Goal: Task Accomplishment & Management: Manage account settings

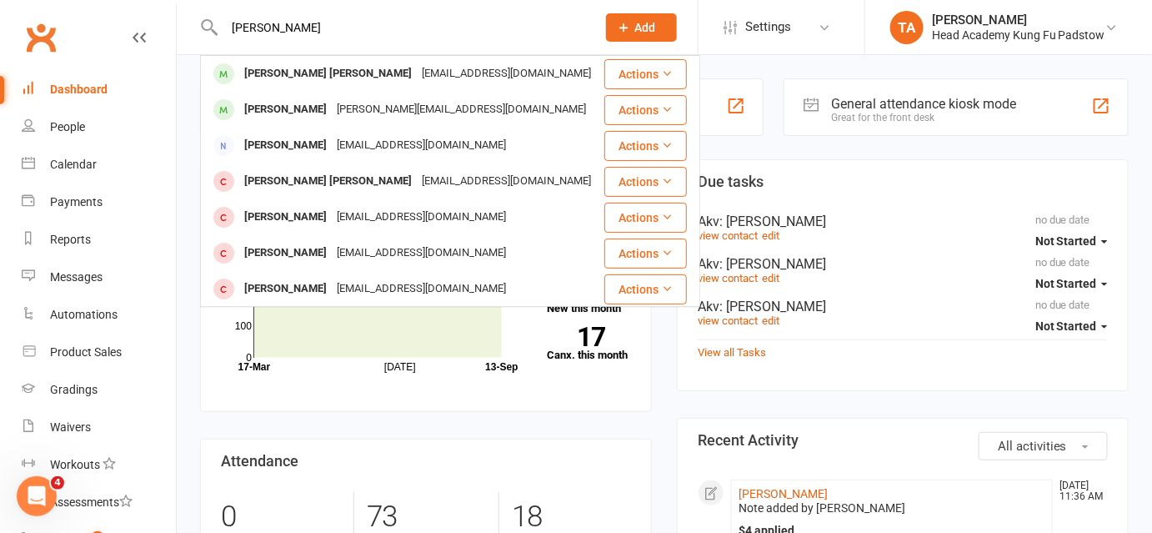
type input "[PERSON_NAME]"
click at [305, 81] on div "[PERSON_NAME] [PERSON_NAME]" at bounding box center [328, 74] width 178 height 24
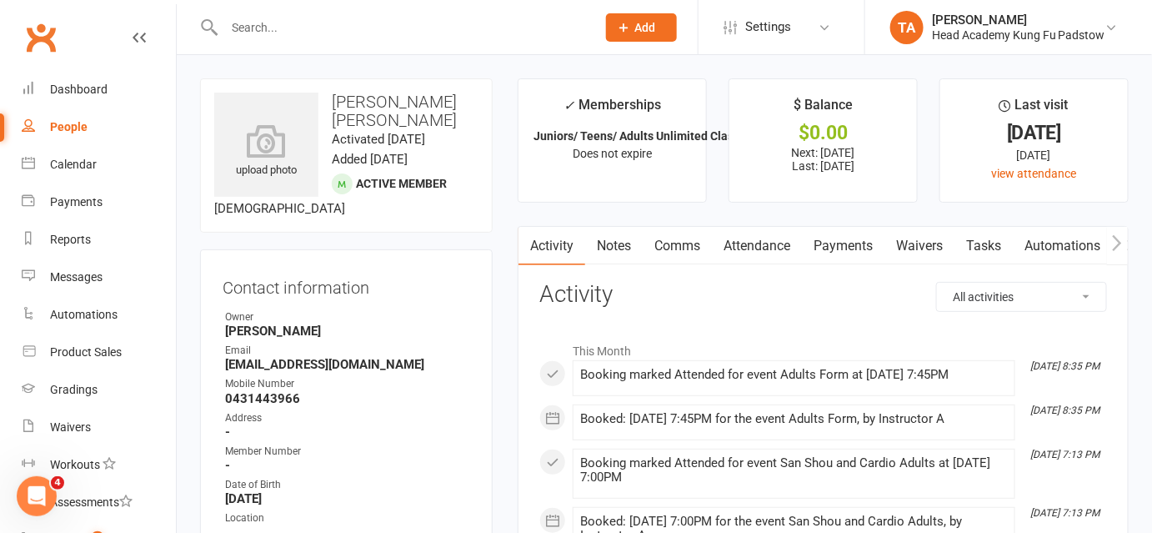
click at [295, 35] on input "text" at bounding box center [401, 27] width 365 height 23
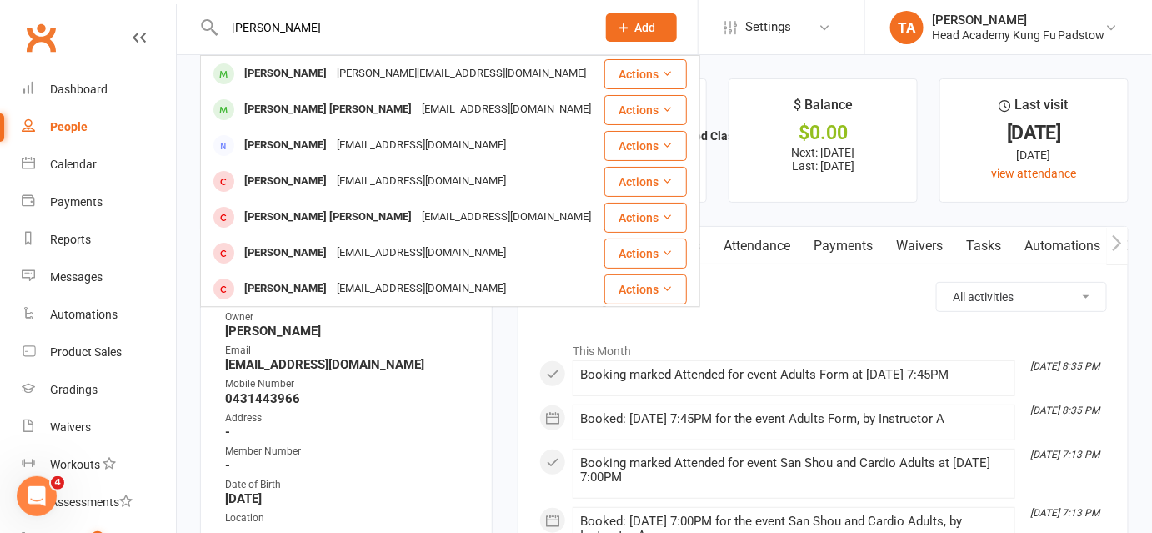
type input "[PERSON_NAME]"
click at [301, 73] on div "[PERSON_NAME]" at bounding box center [285, 74] width 93 height 24
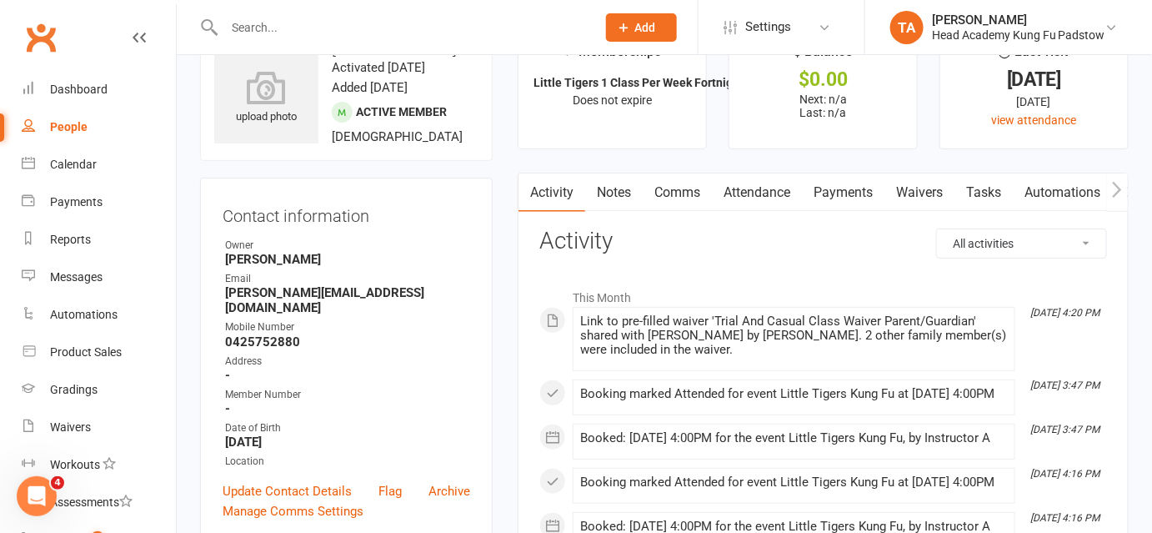
scroll to position [54, 0]
drag, startPoint x: 411, startPoint y: 293, endPoint x: 227, endPoint y: 297, distance: 184.2
click at [227, 297] on strong "[PERSON_NAME][EMAIL_ADDRESS][DOMAIN_NAME]" at bounding box center [347, 299] width 245 height 30
copy strong "[PERSON_NAME][EMAIL_ADDRESS][DOMAIN_NAME]"
drag, startPoint x: 302, startPoint y: 326, endPoint x: 226, endPoint y: 328, distance: 75.9
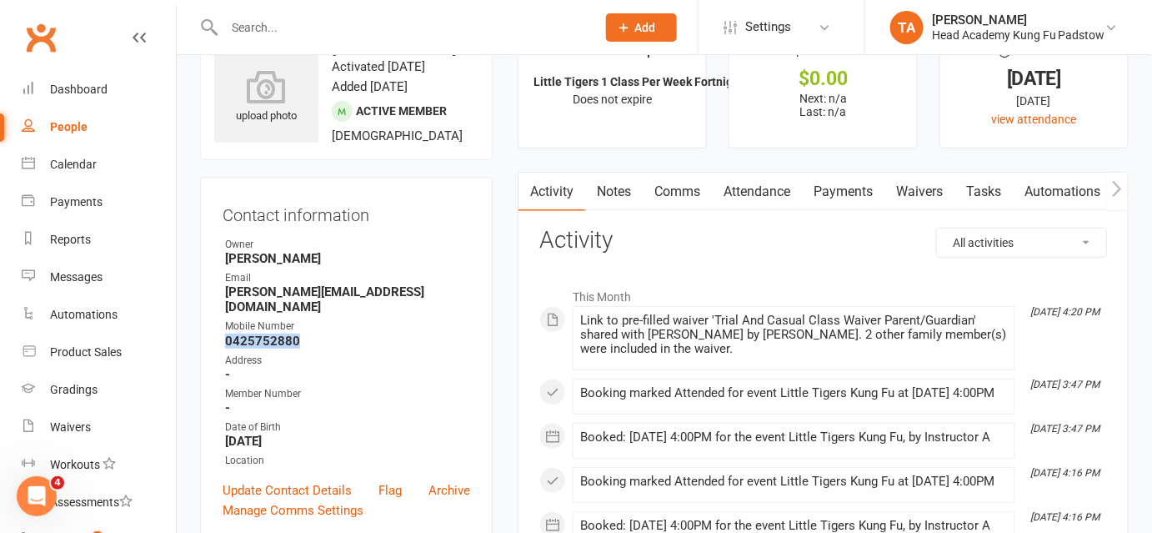
click at [226, 333] on strong "0425752880" at bounding box center [347, 340] width 245 height 15
copy strong "0425752880"
click at [308, 26] on input "text" at bounding box center [401, 27] width 365 height 23
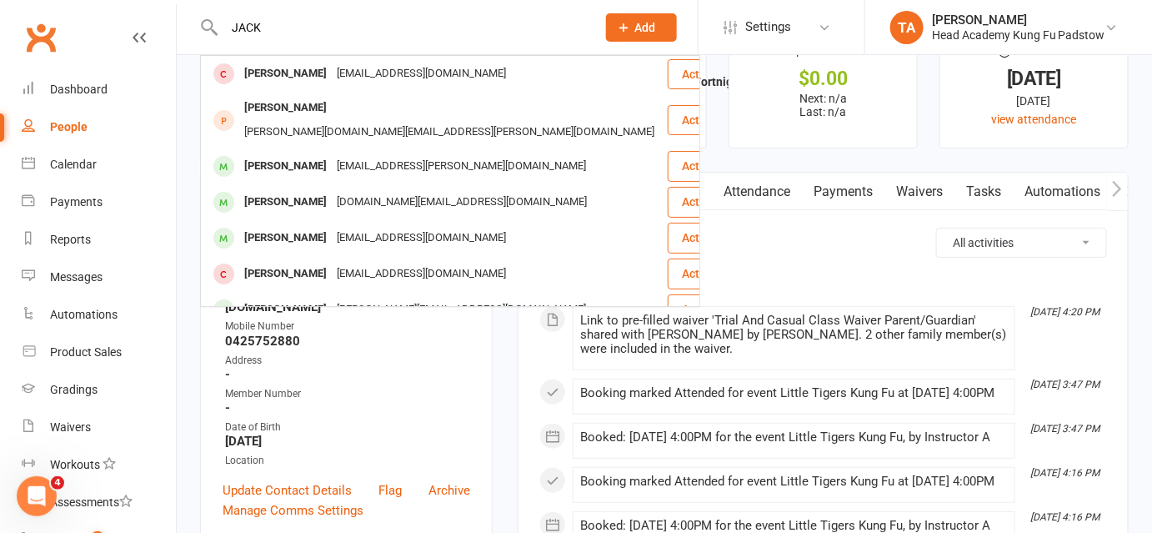
type input "JACK"
click at [373, 298] on div "[PERSON_NAME][EMAIL_ADDRESS][DOMAIN_NAME]" at bounding box center [461, 310] width 259 height 24
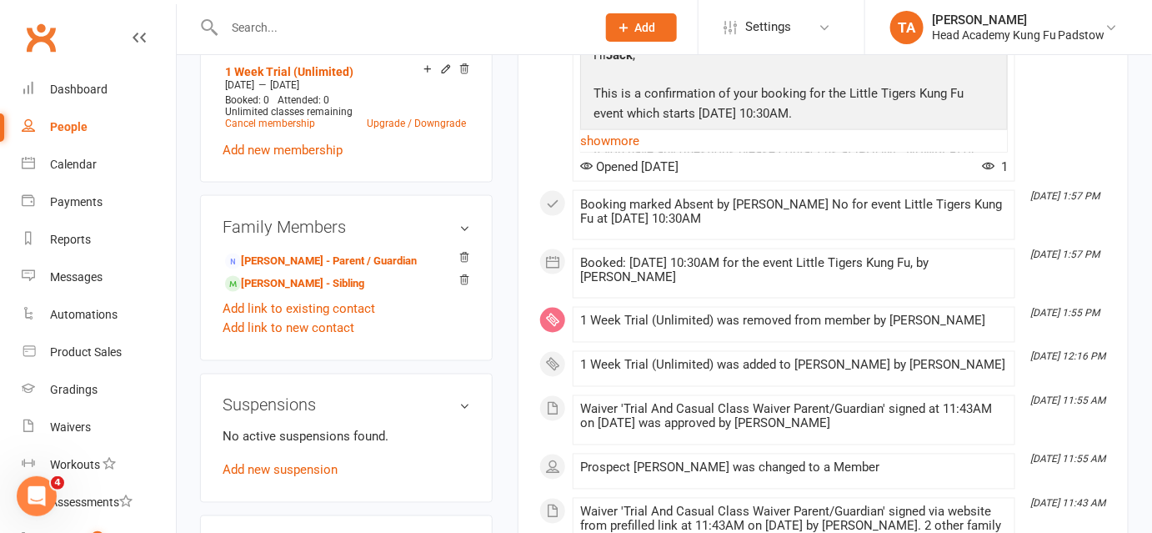
scroll to position [735, 0]
click at [296, 26] on input "text" at bounding box center [401, 27] width 365 height 23
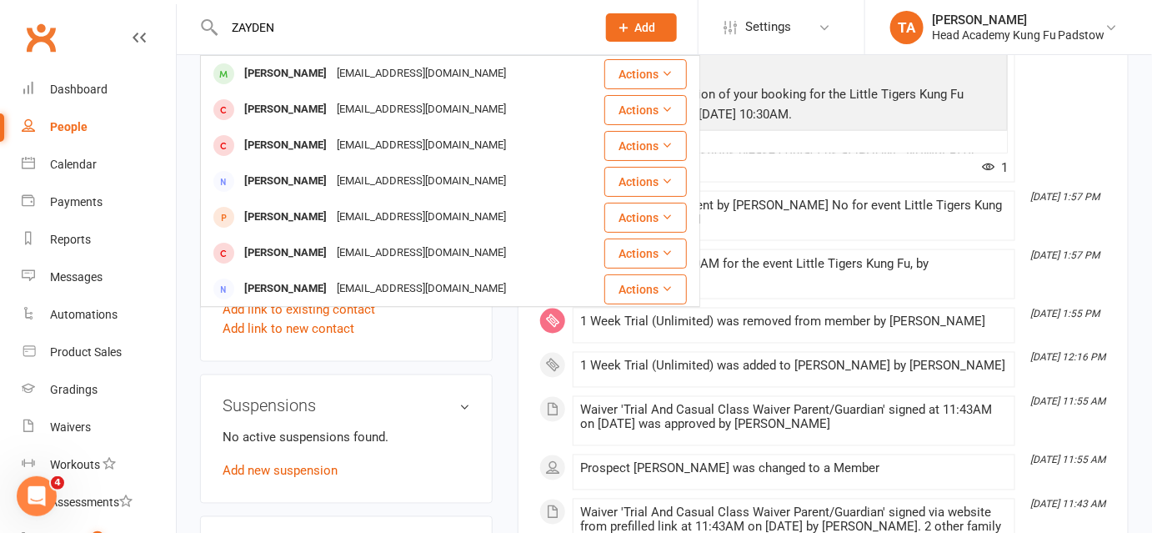
type input "ZAYDEN"
click at [300, 73] on div "[PERSON_NAME]" at bounding box center [285, 74] width 93 height 24
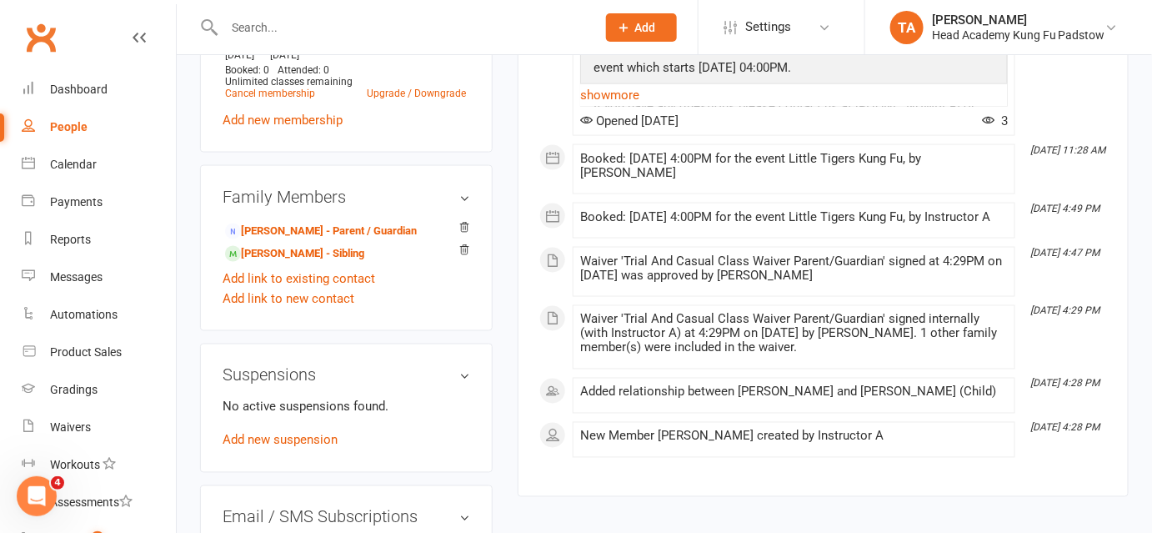
scroll to position [753, 0]
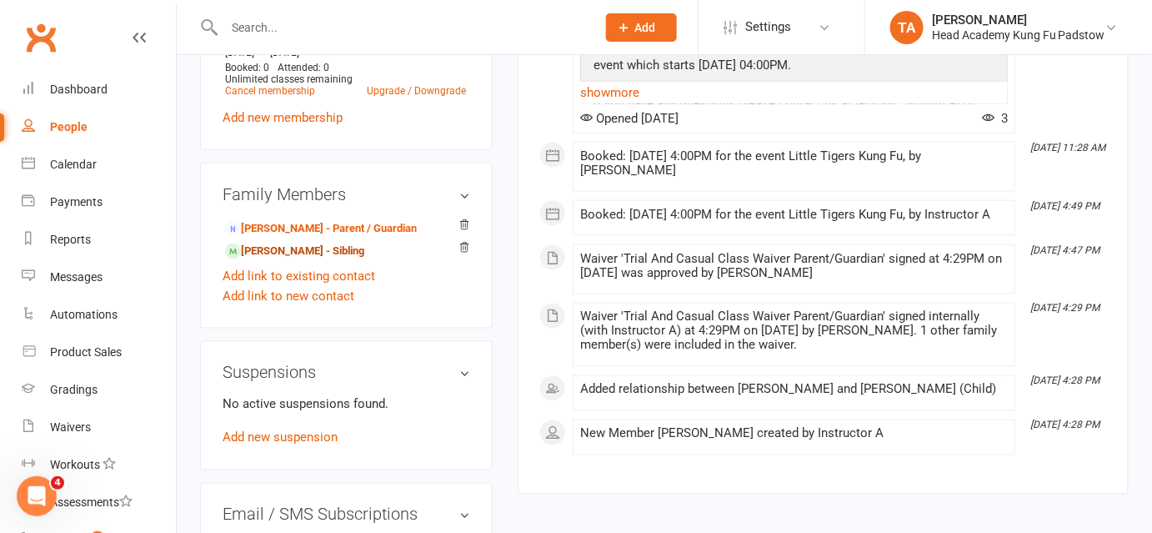
click at [331, 260] on link "[PERSON_NAME] - Sibling" at bounding box center [294, 252] width 139 height 18
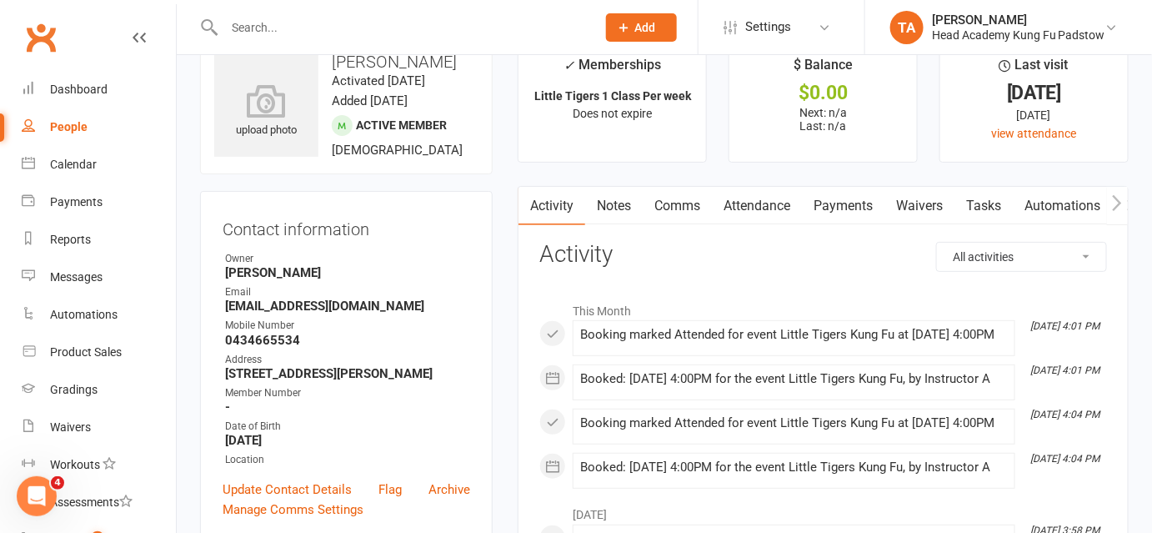
scroll to position [41, 0]
click at [302, 26] on input "text" at bounding box center [401, 27] width 365 height 23
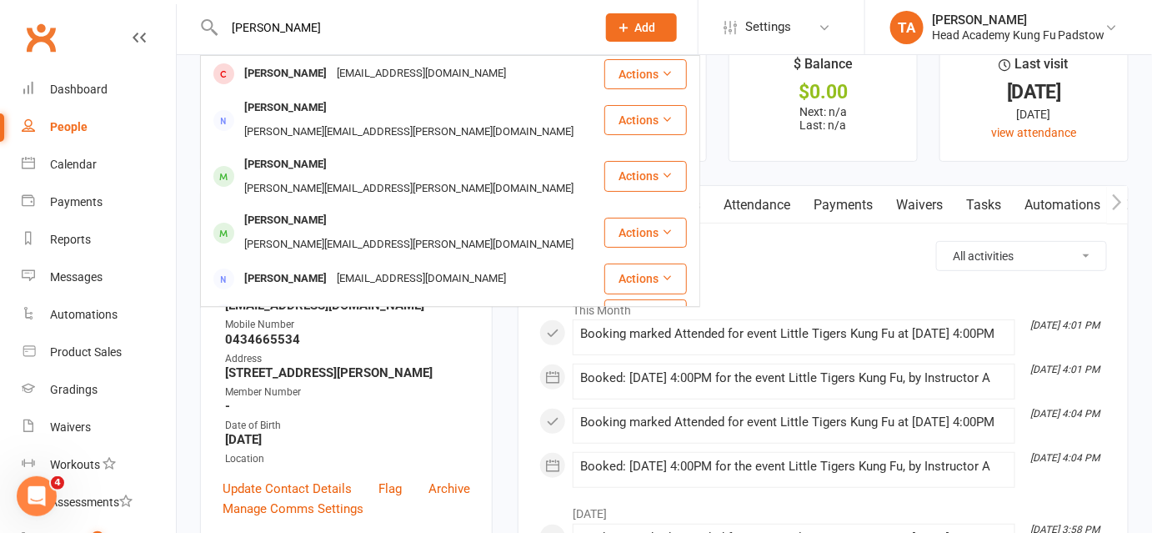
type input "[PERSON_NAME]"
click at [374, 233] on div "[PERSON_NAME][EMAIL_ADDRESS][PERSON_NAME][DOMAIN_NAME]" at bounding box center [408, 245] width 339 height 24
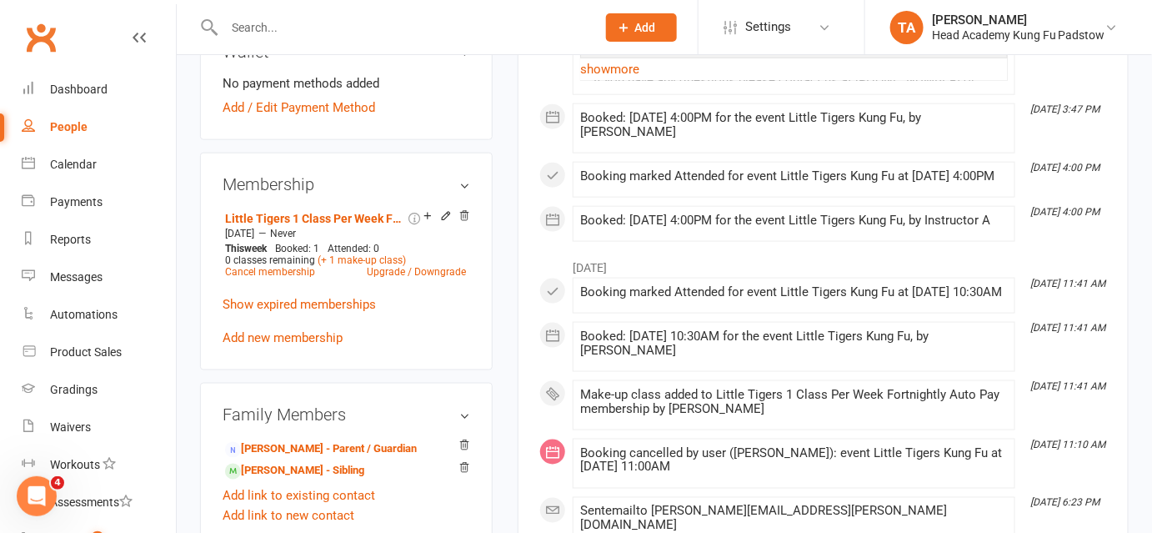
scroll to position [678, 0]
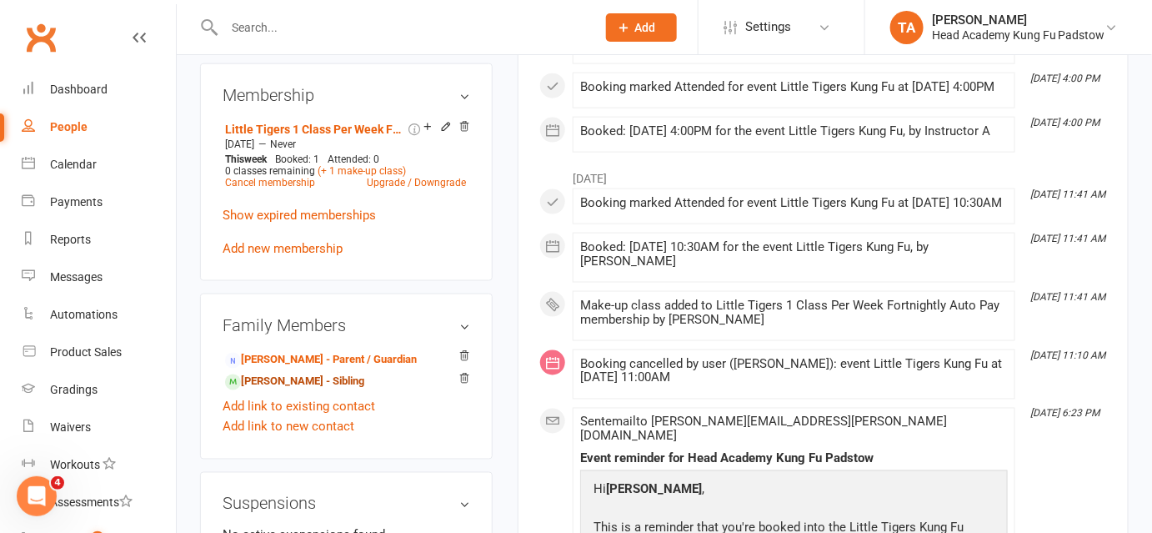
click at [321, 391] on link "[PERSON_NAME] - Sibling" at bounding box center [294, 382] width 139 height 18
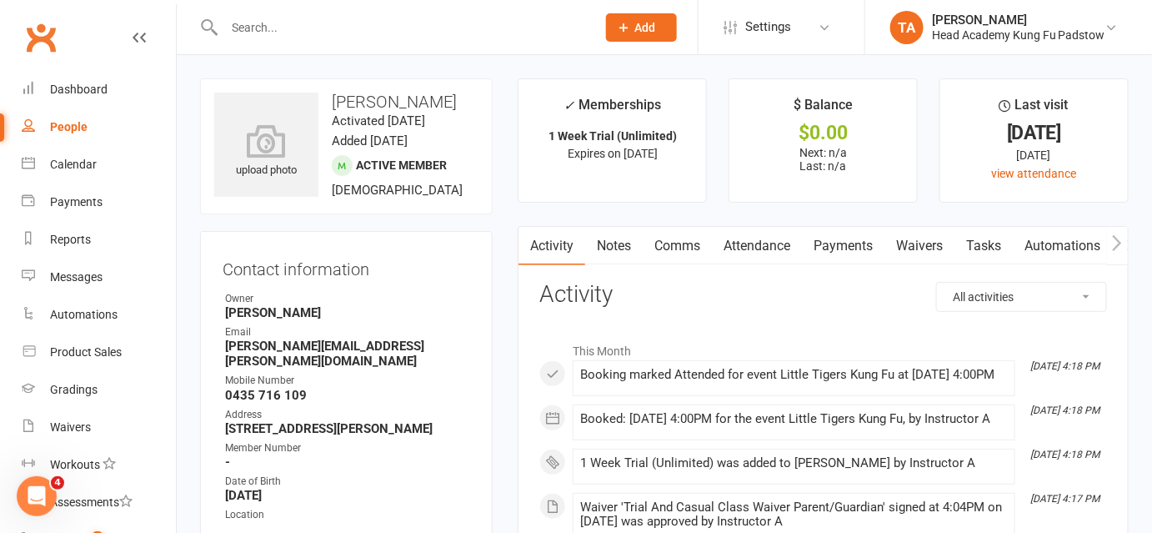
click at [302, 22] on input "text" at bounding box center [401, 27] width 365 height 23
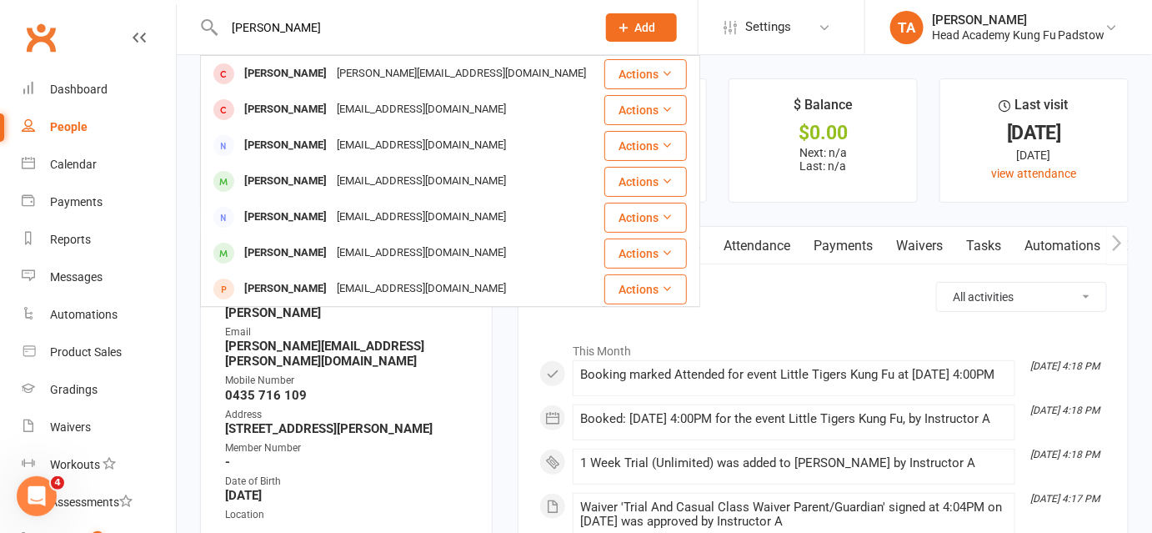
type input "[PERSON_NAME]"
click at [383, 79] on div "[PERSON_NAME][EMAIL_ADDRESS][DOMAIN_NAME]" at bounding box center [461, 74] width 259 height 24
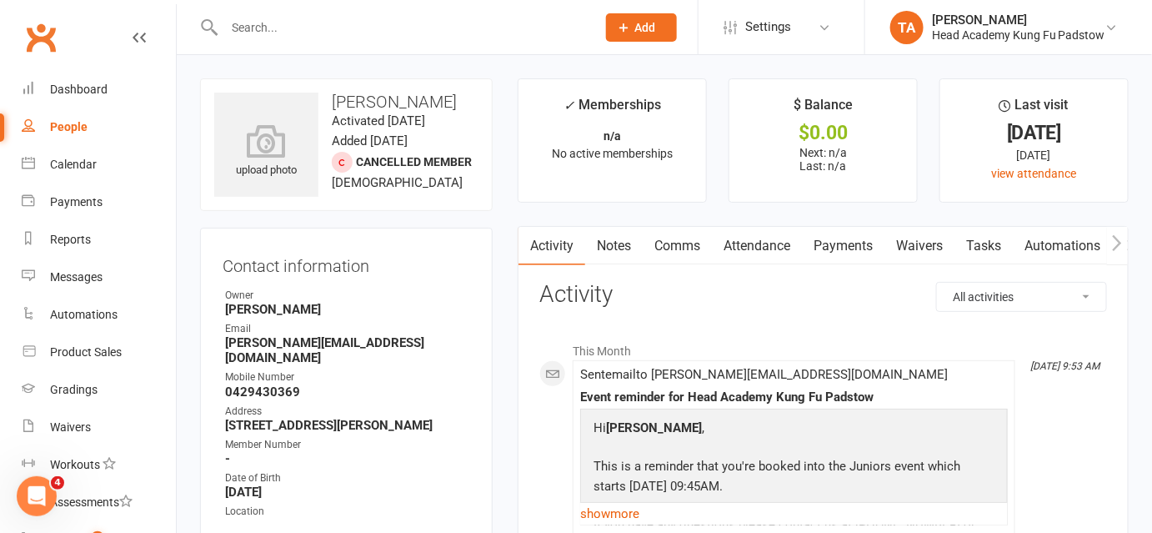
click at [770, 243] on link "Attendance" at bounding box center [757, 246] width 90 height 38
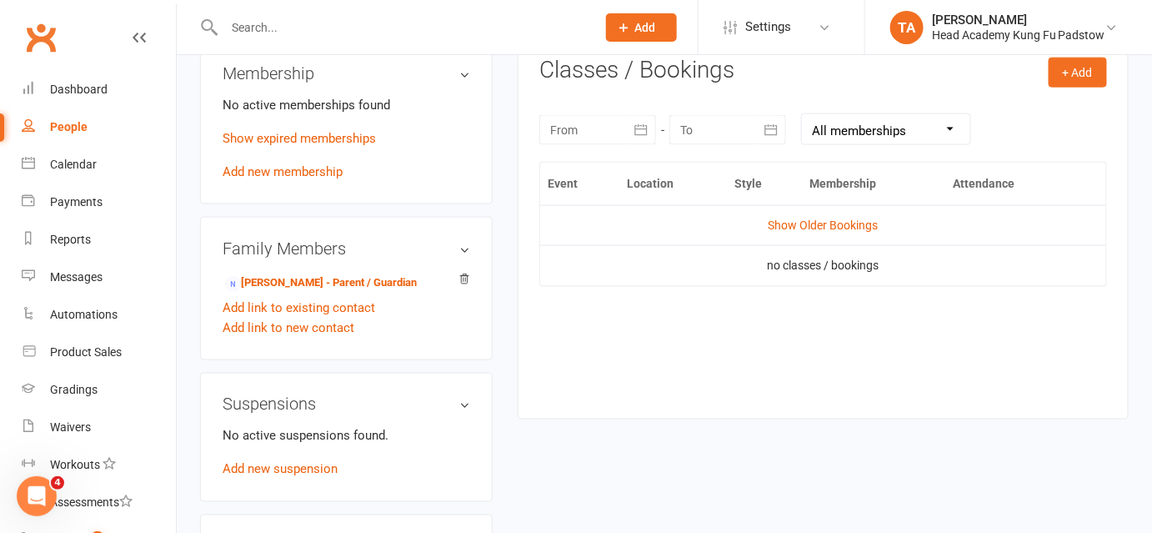
scroll to position [698, 0]
click at [815, 223] on link "Show Older Bookings" at bounding box center [823, 224] width 110 height 13
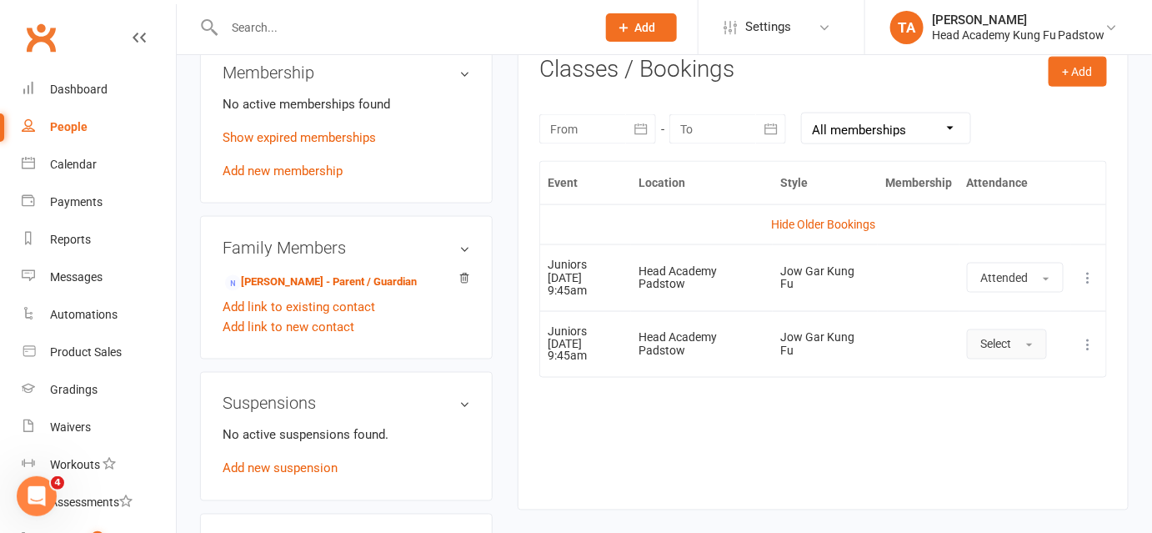
click at [989, 344] on span "Select" at bounding box center [996, 343] width 31 height 13
click at [1001, 428] on link "Absent" at bounding box center [1050, 414] width 165 height 33
click at [879, 426] on div "Event Location Style Membership Attendance Hide Older Bookings Juniors [DATE] 9…" at bounding box center [823, 322] width 568 height 323
